Goal: Find specific page/section

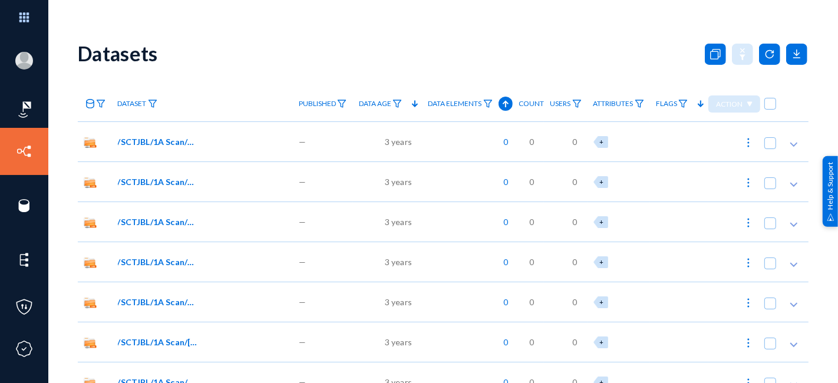
click at [61, 187] on link "Sources" at bounding box center [57, 192] width 32 height 14
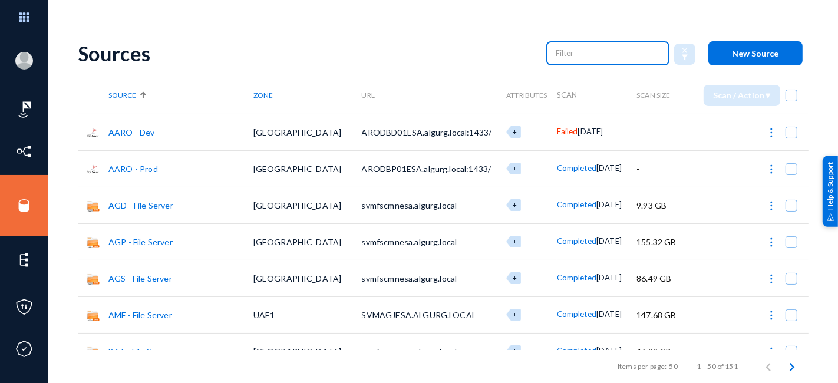
click at [563, 59] on input "text" at bounding box center [608, 53] width 104 height 18
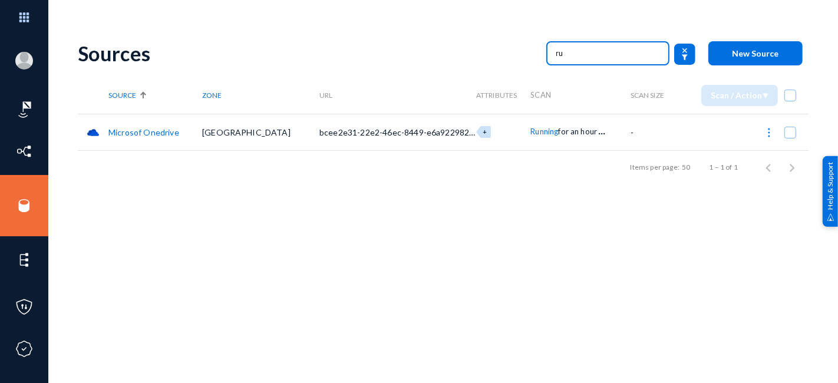
type input "r"
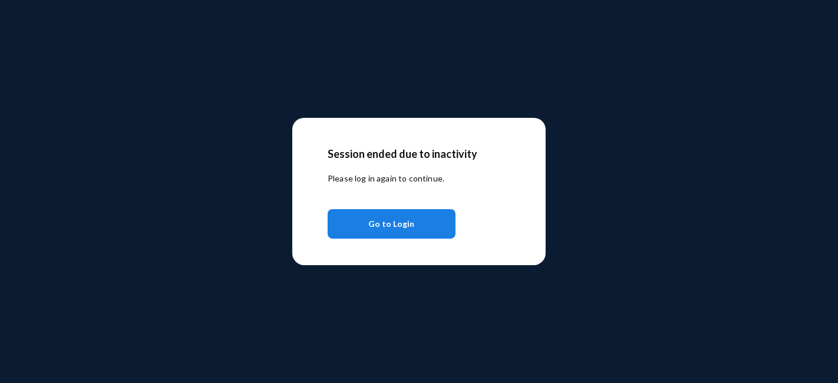
click at [367, 219] on button "Go to Login" at bounding box center [392, 223] width 128 height 29
